Goal: Book appointment/travel/reservation

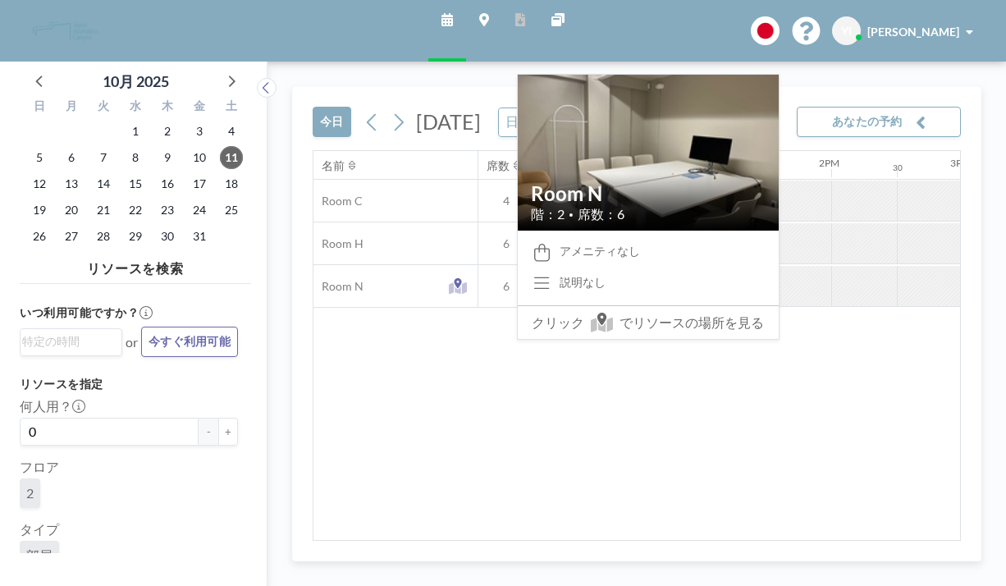
scroll to position [0, 1601]
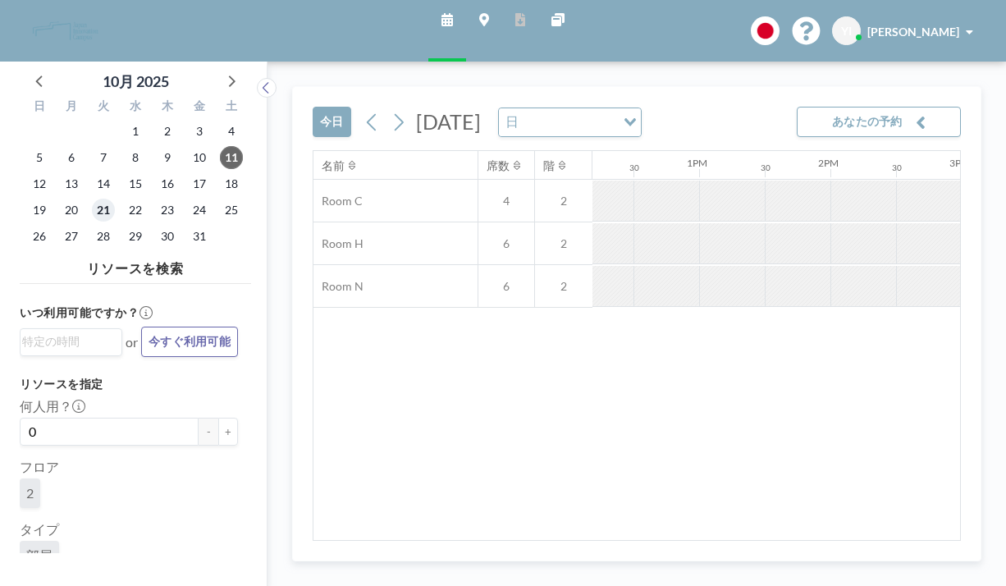
click at [92, 199] on span "21" at bounding box center [103, 210] width 23 height 23
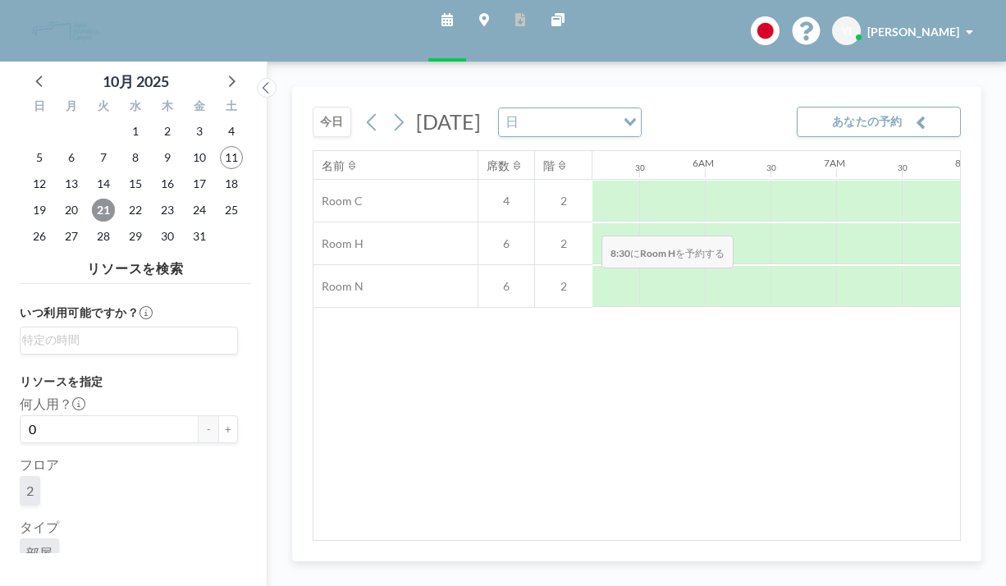
scroll to position [0, 671]
click at [876, 107] on button "あなたの予約" at bounding box center [879, 122] width 164 height 30
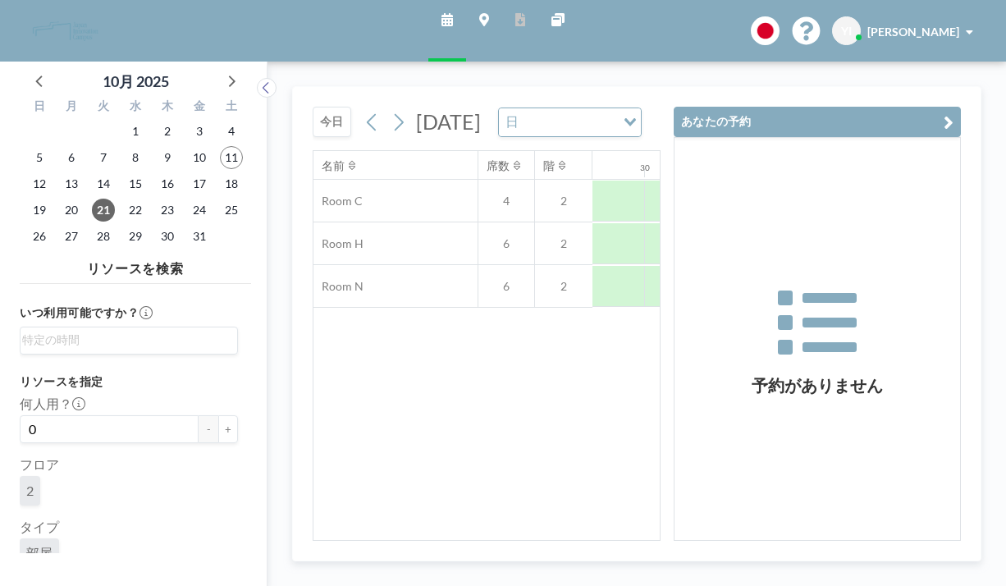
click at [498, 367] on div "名前 席数 階 12AM 30 1AM 30 2AM 30 3AM 30 4AM 30 5AM 30 6AM 30 7AM 30 8AM 30 9AM 30 …" at bounding box center [487, 345] width 346 height 389
click at [124, 199] on span "22" at bounding box center [135, 210] width 23 height 23
click at [61, 199] on span "20" at bounding box center [71, 210] width 23 height 23
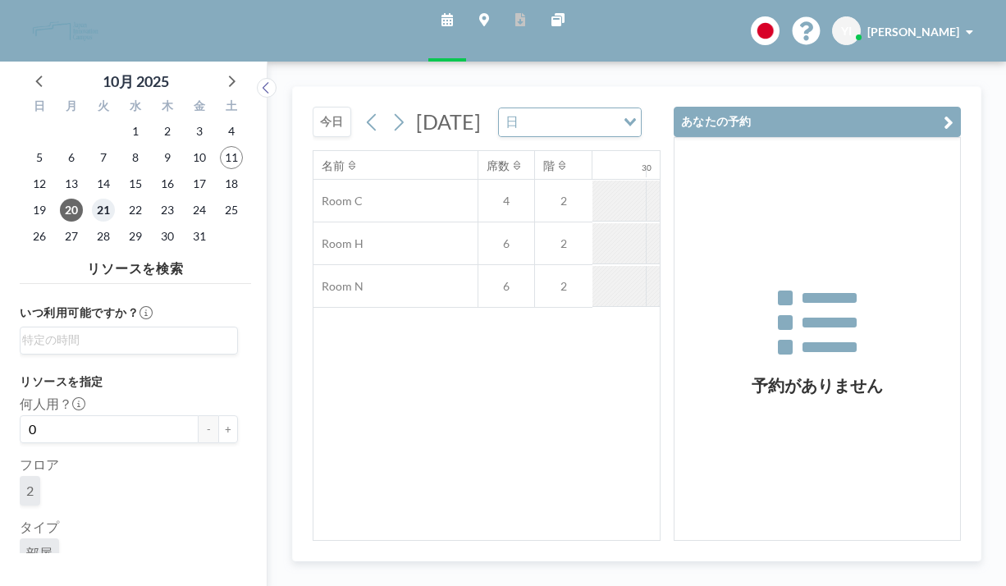
click at [92, 199] on span "21" at bounding box center [103, 210] width 23 height 23
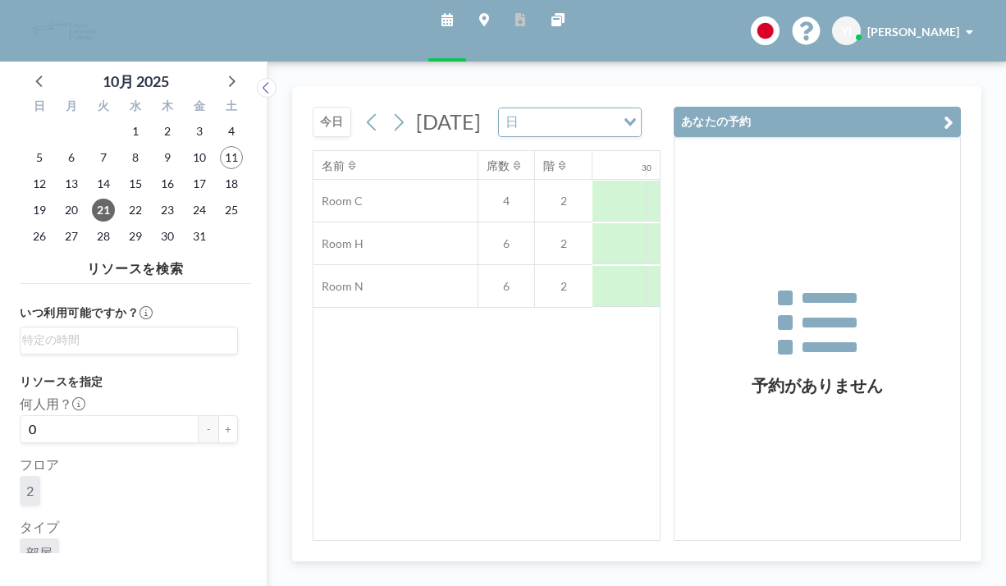
click at [954, 112] on icon "button" at bounding box center [949, 122] width 10 height 20
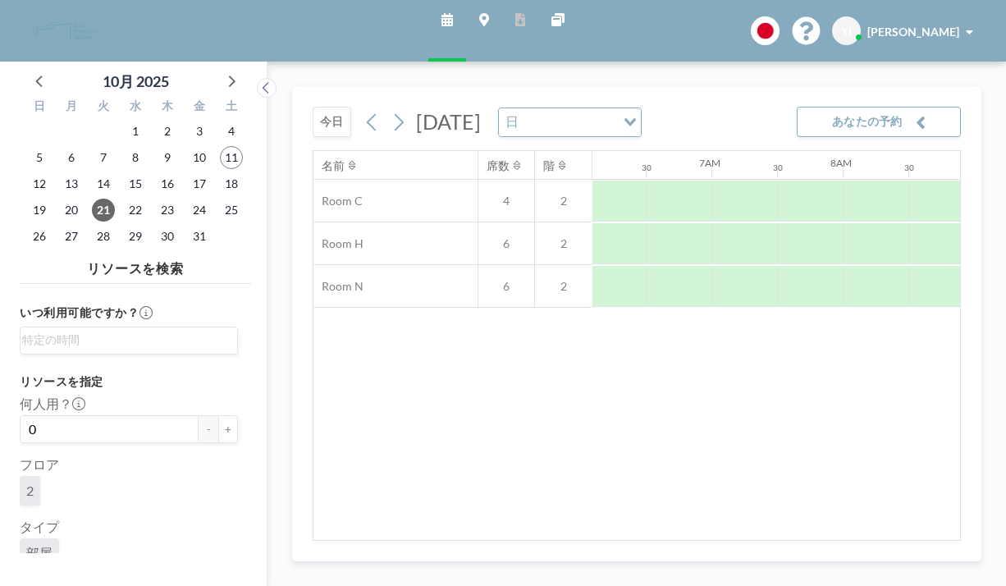
click at [928, 25] on span "[PERSON_NAME]" at bounding box center [914, 32] width 92 height 14
click at [637, 369] on div "名前 席数 階 12AM 30 1AM 30 2AM 30 3AM 30 4AM 30 5AM 30 6AM 30 7AM 30 8AM 30 9AM 30 …" at bounding box center [637, 345] width 647 height 389
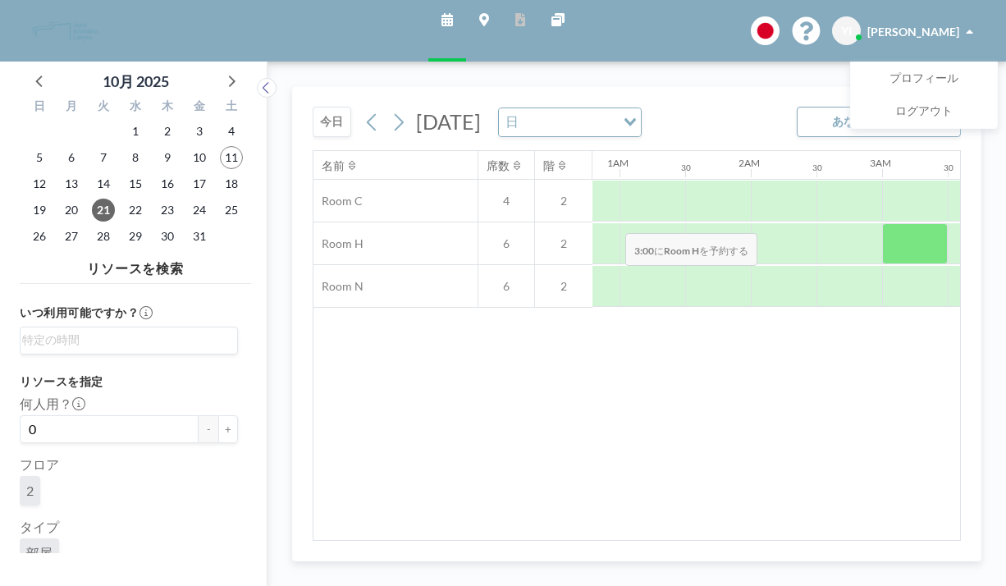
scroll to position [0, 0]
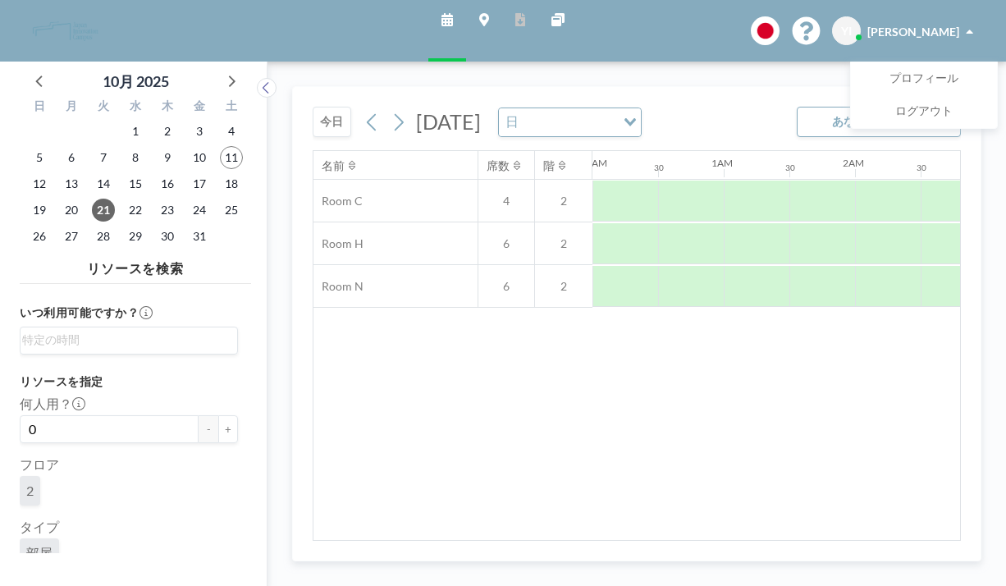
click at [701, 100] on div "今日 2025年10月21日火曜日 日 Loading... あなたの予約" at bounding box center [637, 118] width 649 height 63
click at [552, 17] on icon at bounding box center [558, 19] width 13 height 13
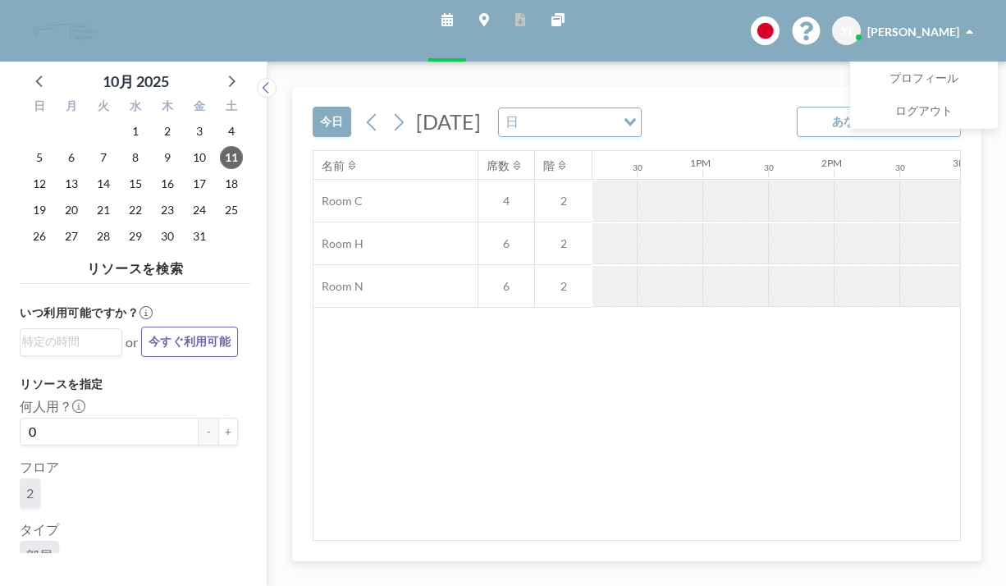
scroll to position [0, 1601]
click at [92, 199] on span "21" at bounding box center [103, 210] width 23 height 23
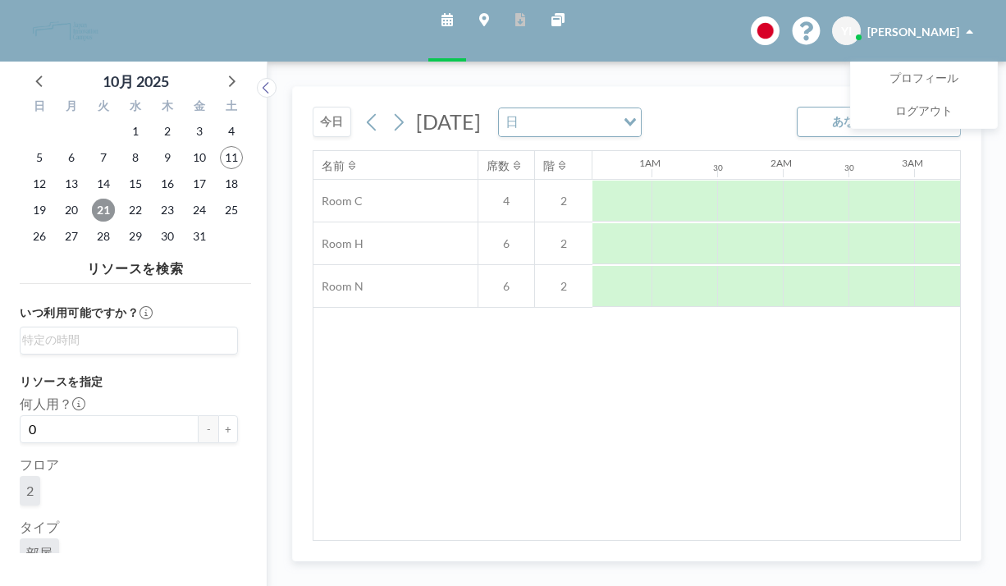
scroll to position [0, 0]
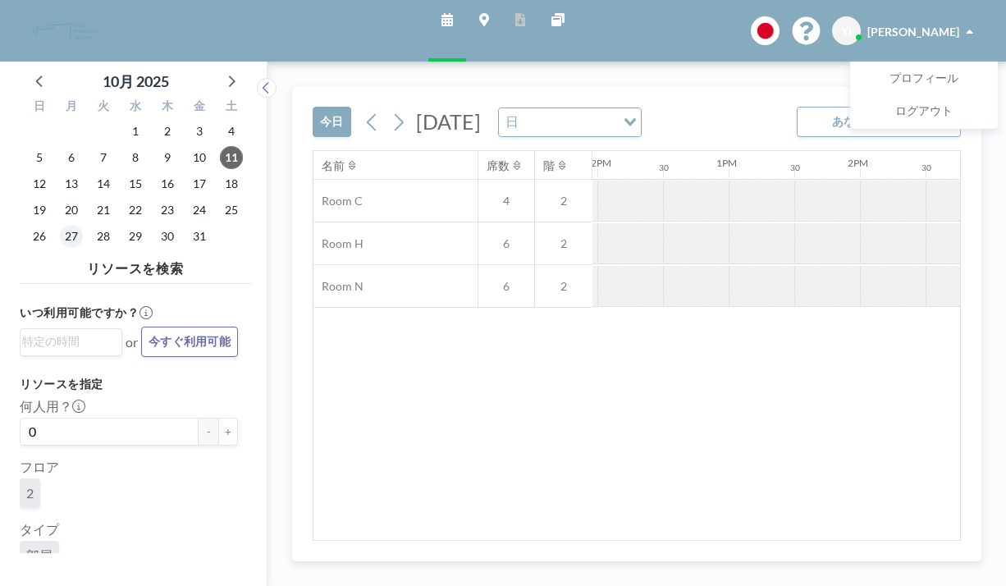
scroll to position [0, 1601]
click at [92, 199] on span "21" at bounding box center [103, 210] width 23 height 23
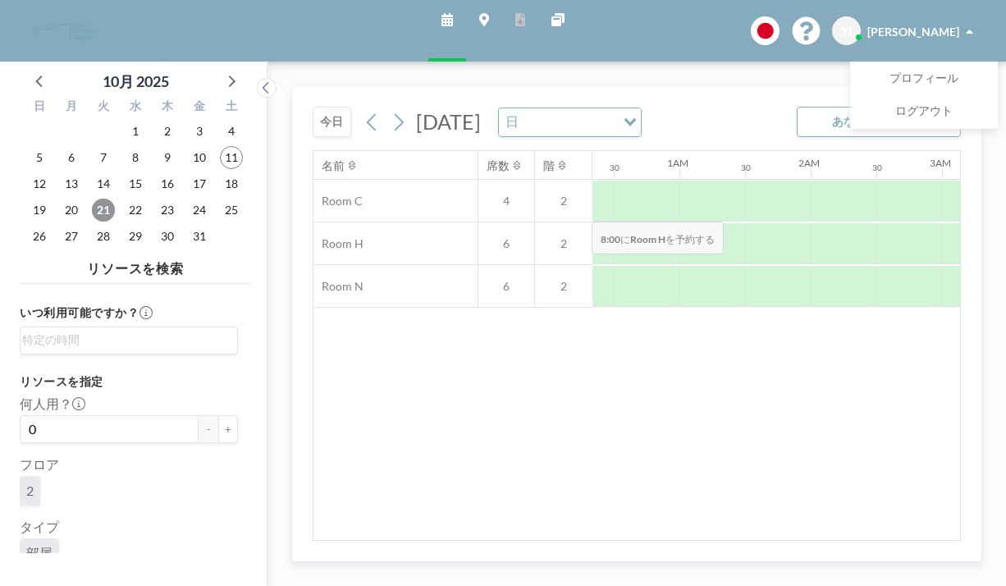
scroll to position [0, 39]
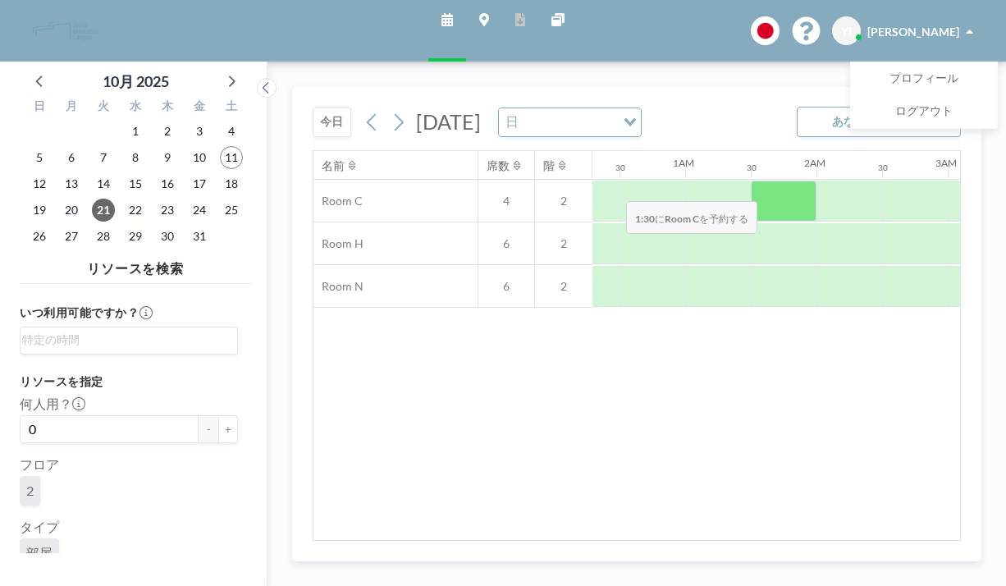
click at [751, 181] on div at bounding box center [784, 201] width 66 height 41
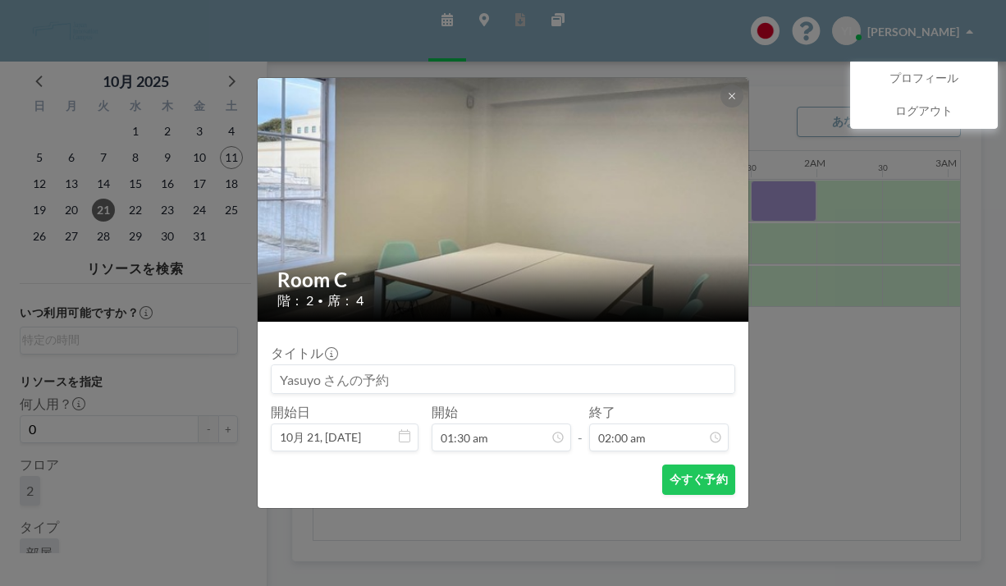
click at [785, 368] on div "Room C 階： 2 • 席： 4 タイトル 開始日 10月 21, [DATE] 開始 01:30 am - 終了 02:00 am 今すぐ予約" at bounding box center [503, 293] width 1006 height 586
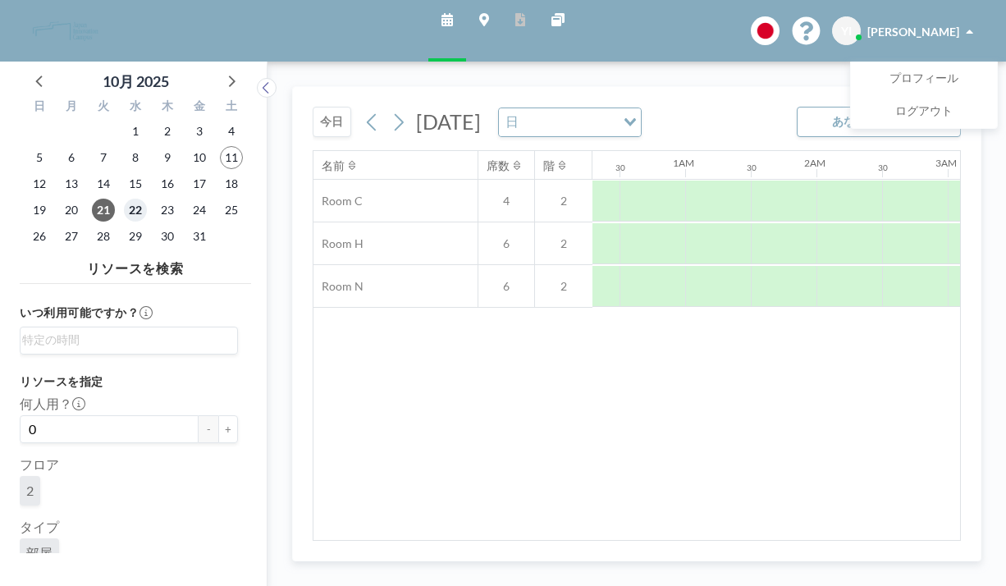
click at [124, 199] on span "22" at bounding box center [135, 210] width 23 height 23
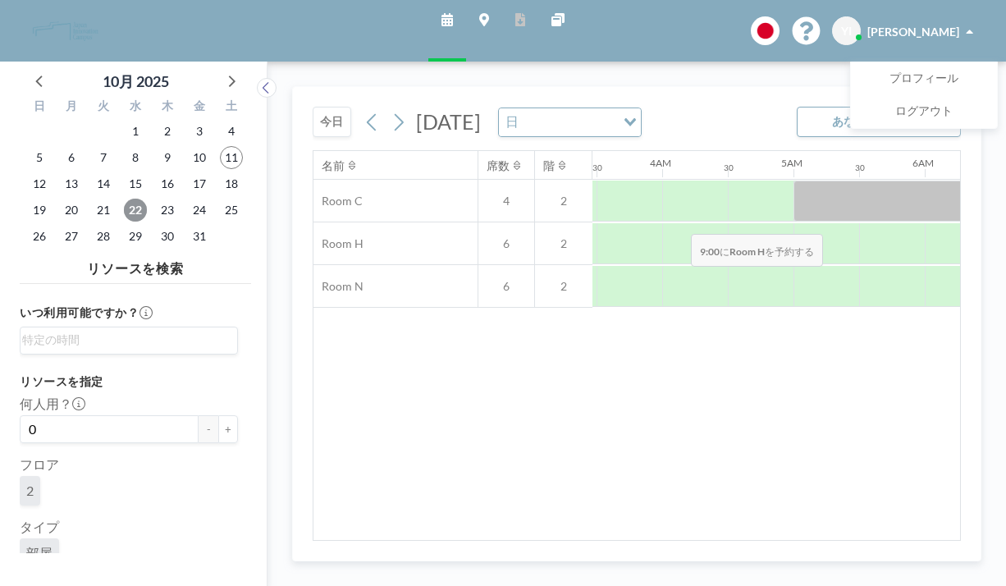
scroll to position [0, 452]
click at [868, 358] on div "名前 席数 階 12AM 30 1AM 30 2AM 30 3AM 30 4AM 30 5AM 30 6AM 30 7AM 30 8AM 30 9AM 30 …" at bounding box center [637, 345] width 647 height 389
click at [945, 27] on span "[PERSON_NAME]" at bounding box center [914, 32] width 92 height 14
